Goal: Use online tool/utility: Utilize a website feature to perform a specific function

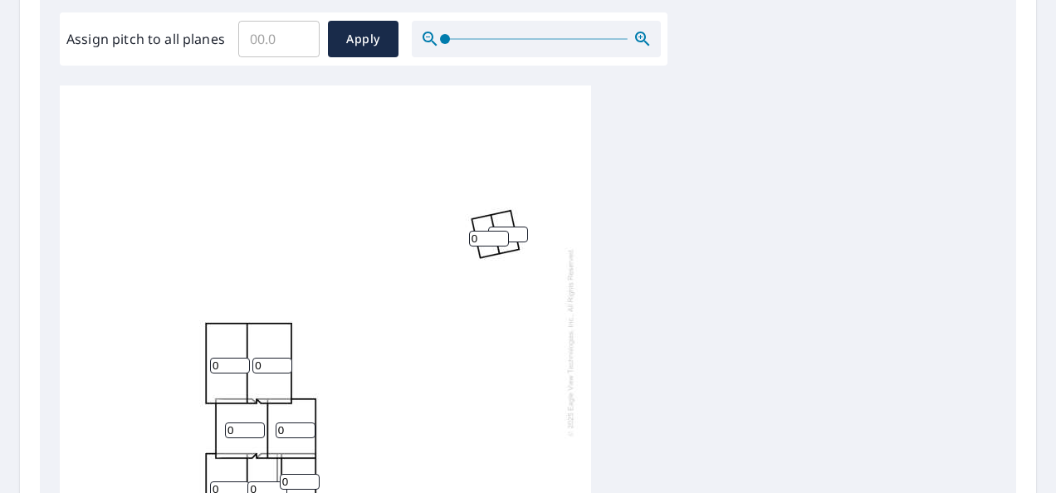
scroll to position [17, 0]
click at [226, 358] on input "0" at bounding box center [230, 366] width 40 height 16
type input "6"
click at [275, 38] on input "Assign pitch to all planes" at bounding box center [278, 39] width 81 height 46
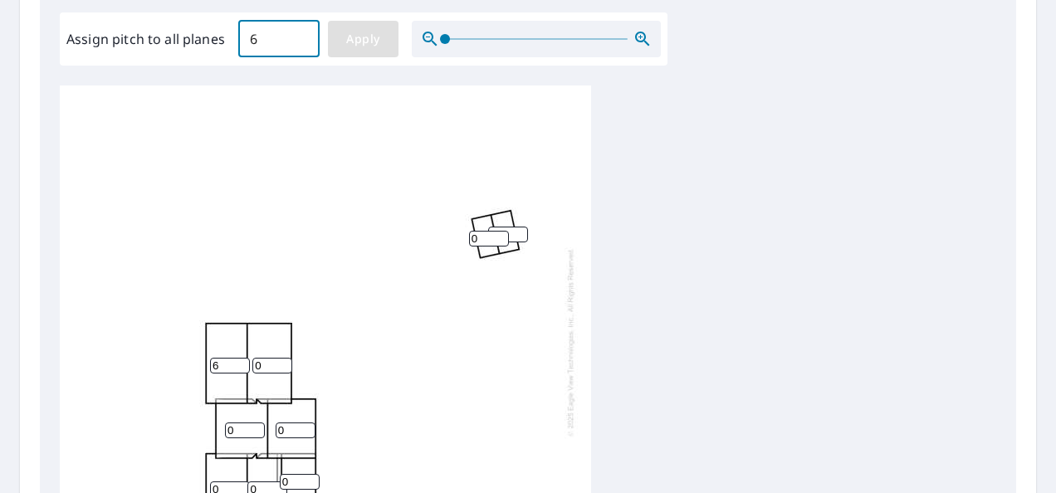
type input "6"
click at [345, 37] on span "Apply" at bounding box center [363, 39] width 44 height 21
type input "6"
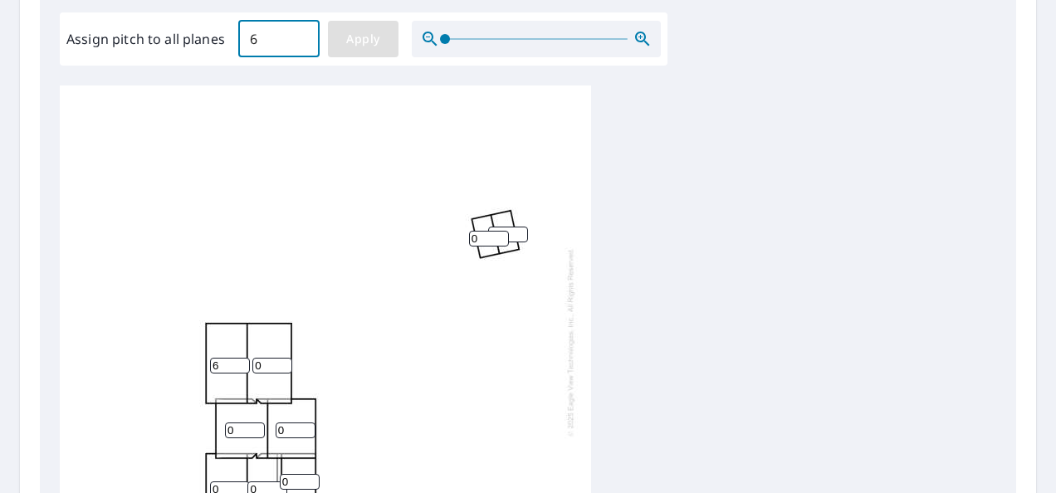
type input "6"
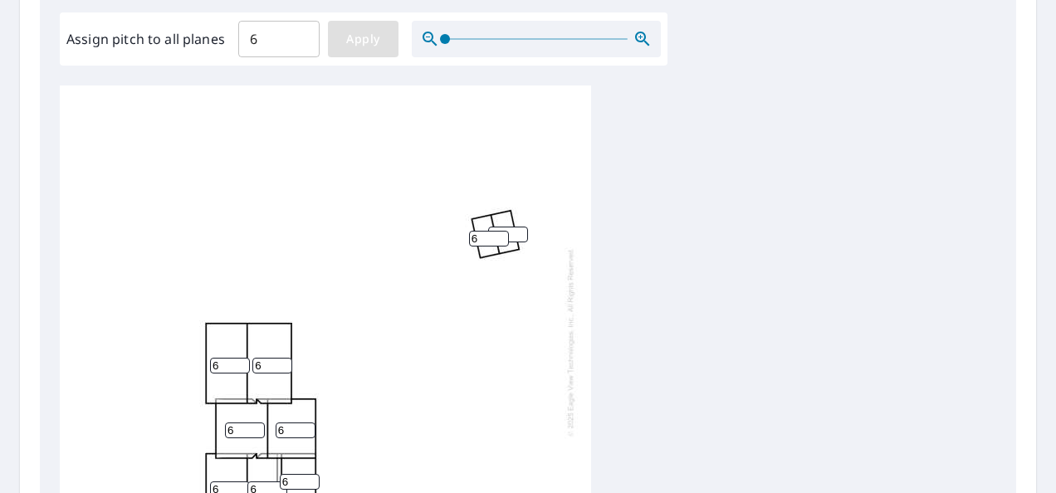
click at [367, 45] on span "Apply" at bounding box center [363, 39] width 44 height 21
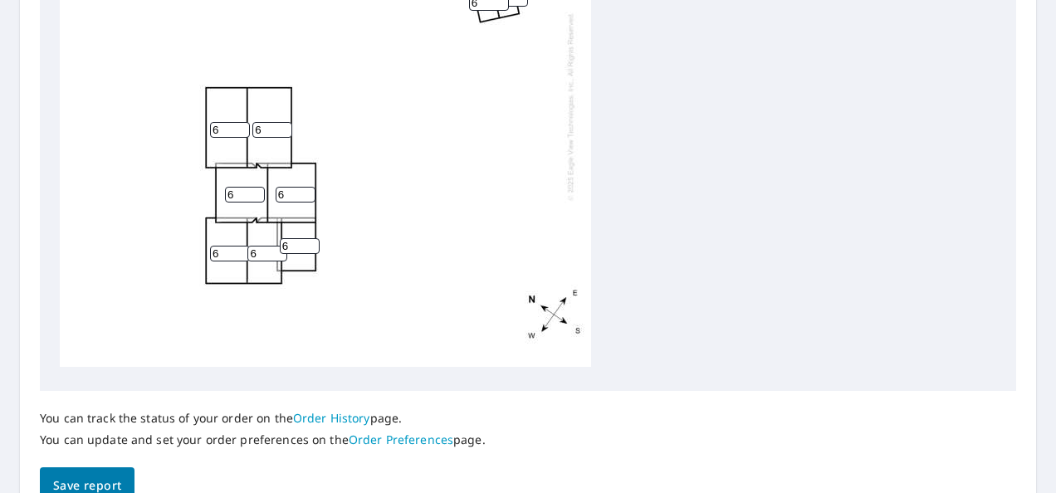
scroll to position [820, 0]
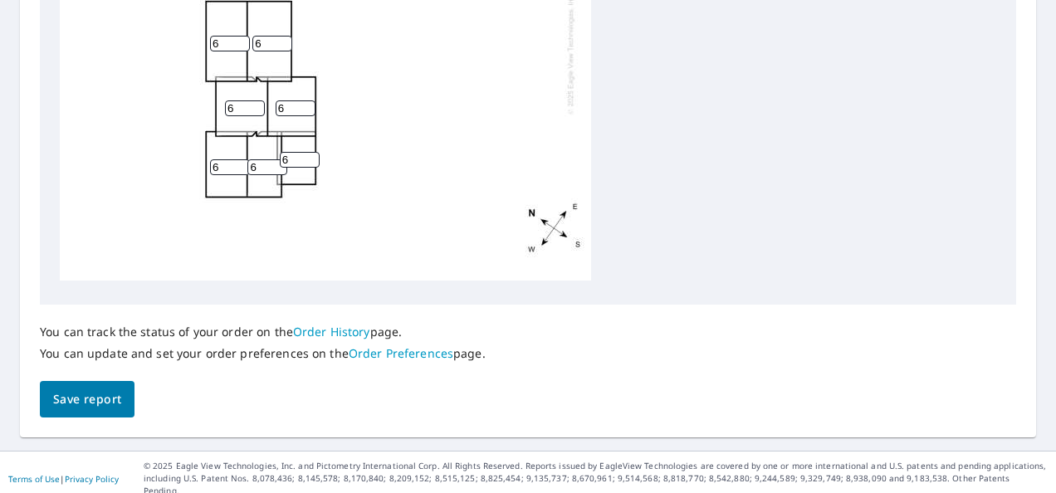
click at [100, 399] on span "Save report" at bounding box center [87, 399] width 68 height 21
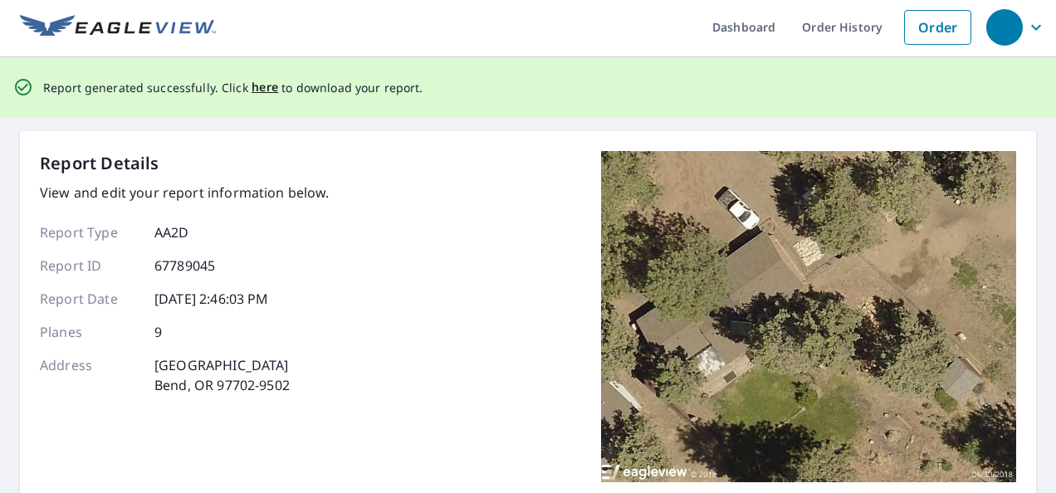
scroll to position [0, 0]
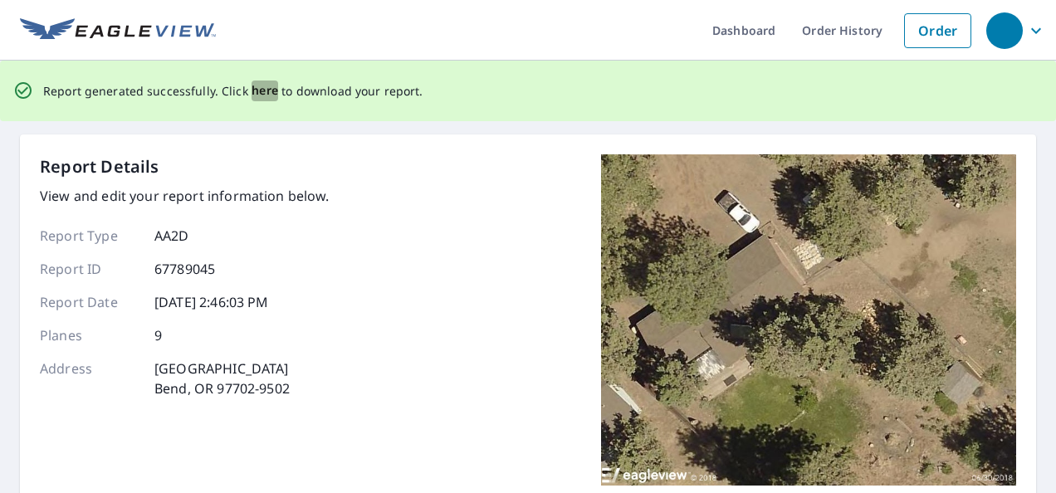
click at [261, 91] on span "here" at bounding box center [264, 90] width 27 height 21
